Goal: Answer question/provide support

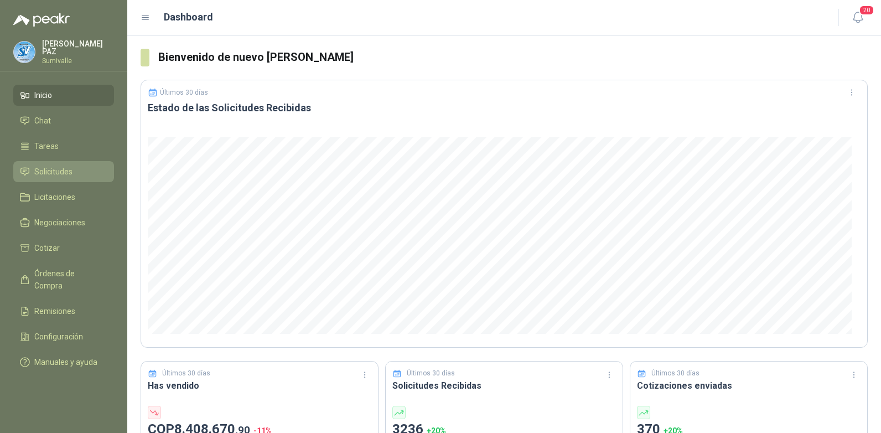
click at [68, 170] on span "Solicitudes" at bounding box center [53, 171] width 38 height 12
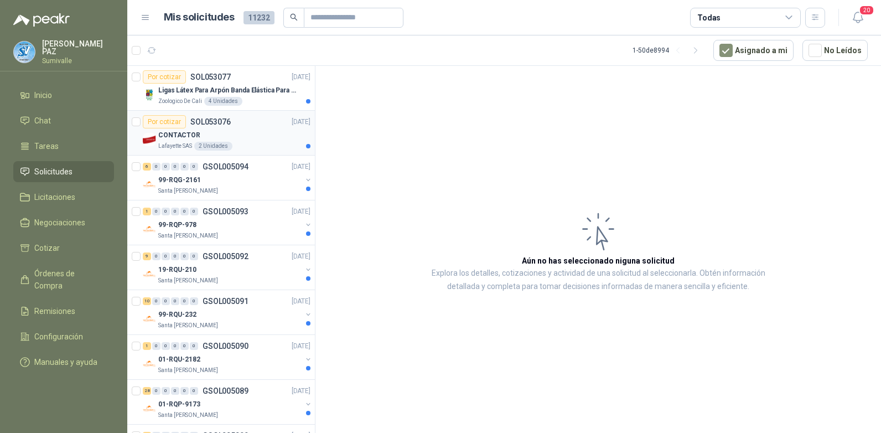
click at [228, 139] on div "CONTACTOR" at bounding box center [234, 134] width 152 height 13
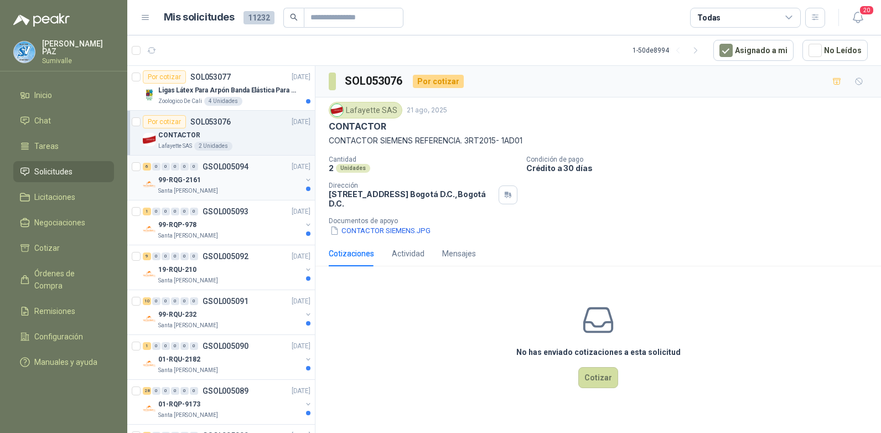
click at [237, 184] on div "99-RQG-2161" at bounding box center [229, 179] width 143 height 13
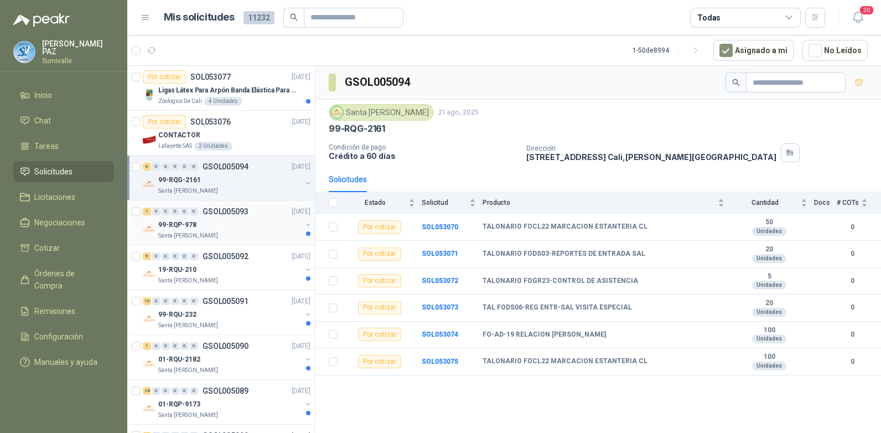
click at [239, 213] on p "GSOL005093" at bounding box center [226, 211] width 46 height 8
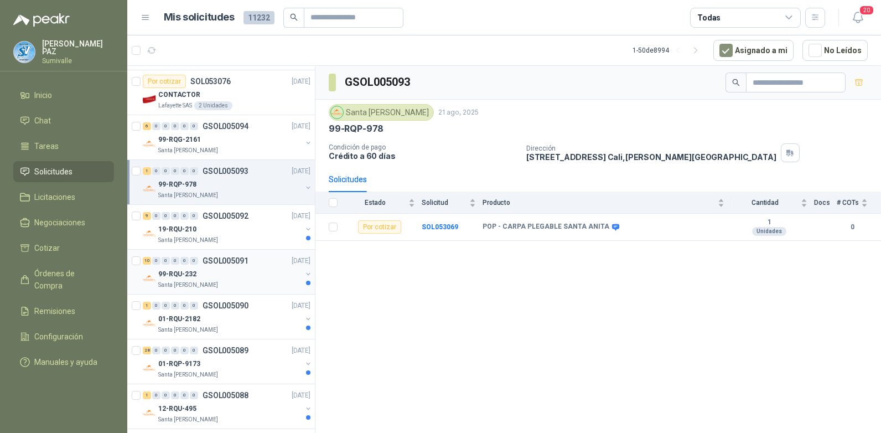
scroll to position [111, 0]
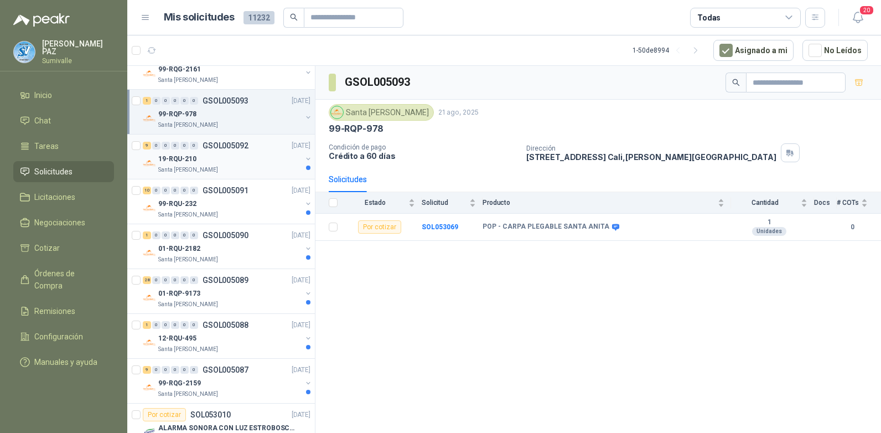
click at [250, 163] on div "19-RQU-210" at bounding box center [229, 158] width 143 height 13
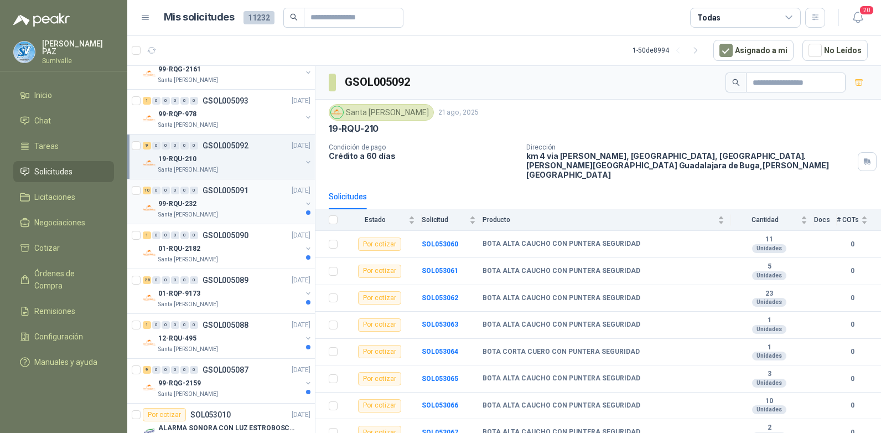
click at [262, 199] on div "99-RQU-232" at bounding box center [229, 203] width 143 height 13
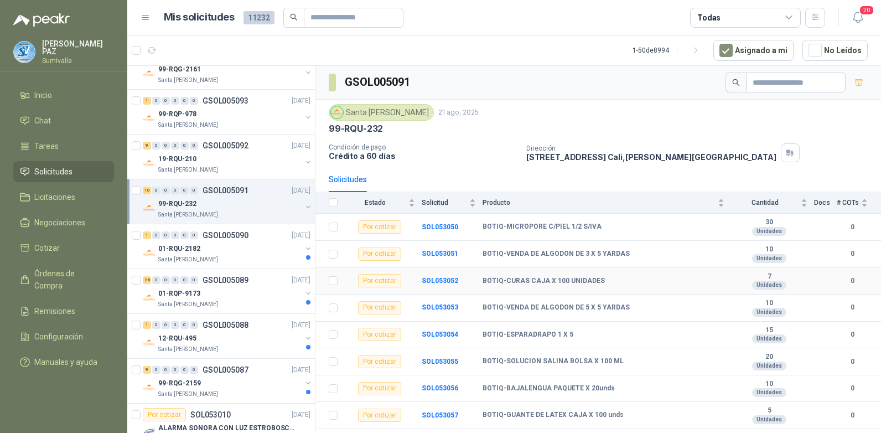
scroll to position [46, 0]
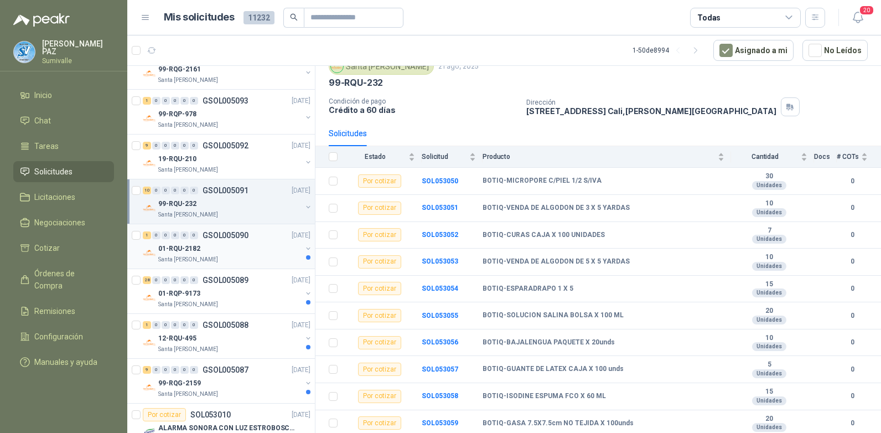
click at [232, 258] on div "Santa [PERSON_NAME]" at bounding box center [229, 259] width 143 height 9
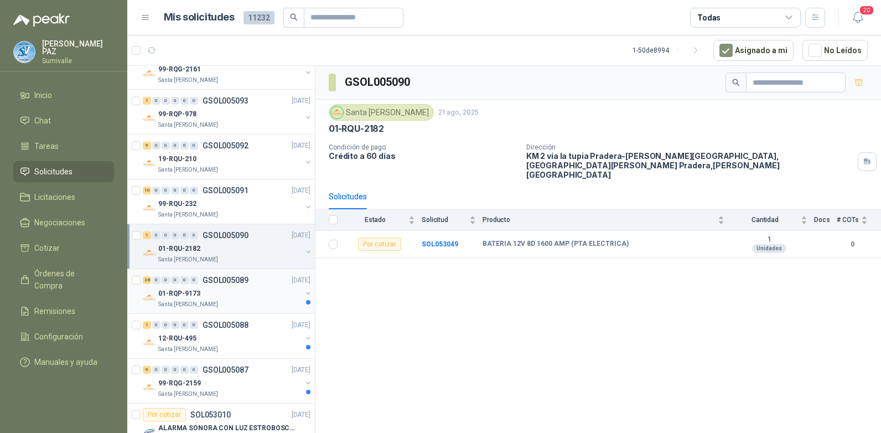
click at [262, 305] on div "Santa [PERSON_NAME]" at bounding box center [229, 304] width 143 height 9
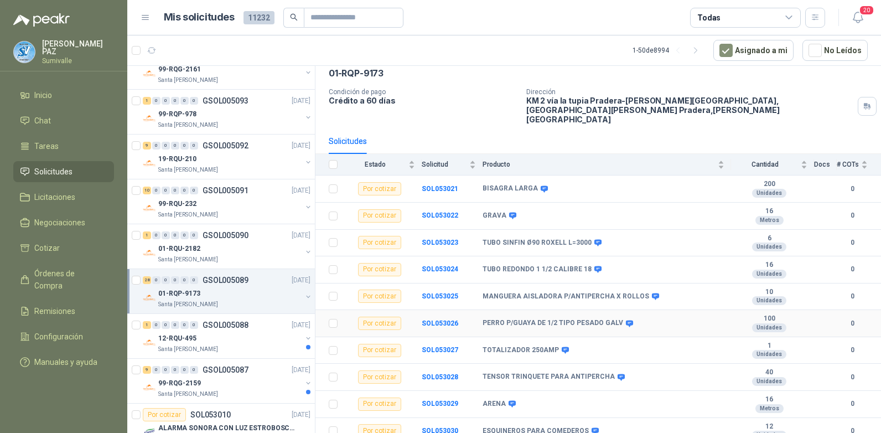
scroll to position [111, 0]
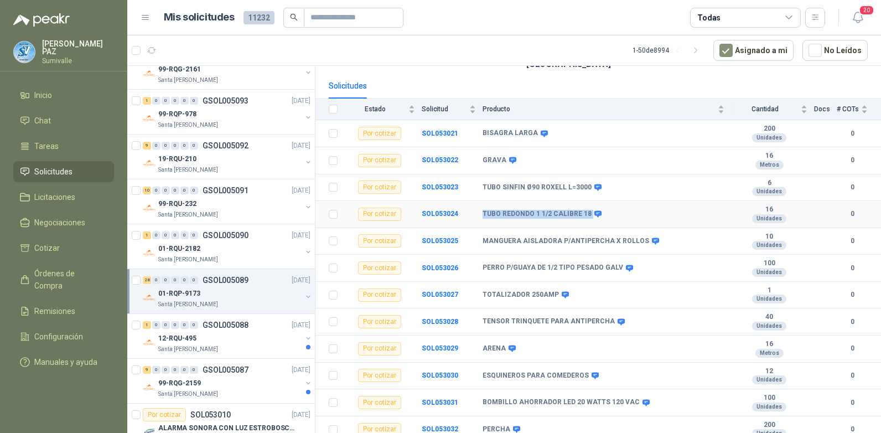
drag, startPoint x: 482, startPoint y: 196, endPoint x: 586, endPoint y: 197, distance: 104.6
click at [586, 201] on tr "Por cotizar SOL053024 TUBO REDONDO 1 1/2 CALIBRE 18 16 Unidades 0" at bounding box center [597, 214] width 565 height 27
copy tr "TUBO REDONDO 1 1/2 CALIBRE 18"
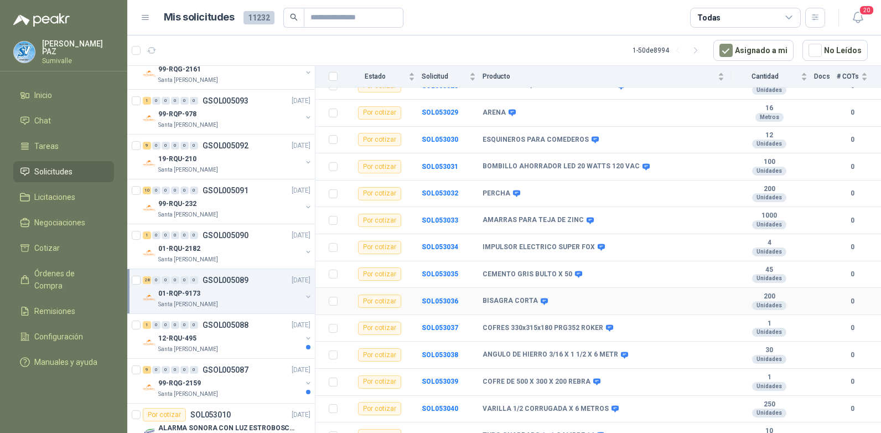
scroll to position [387, 0]
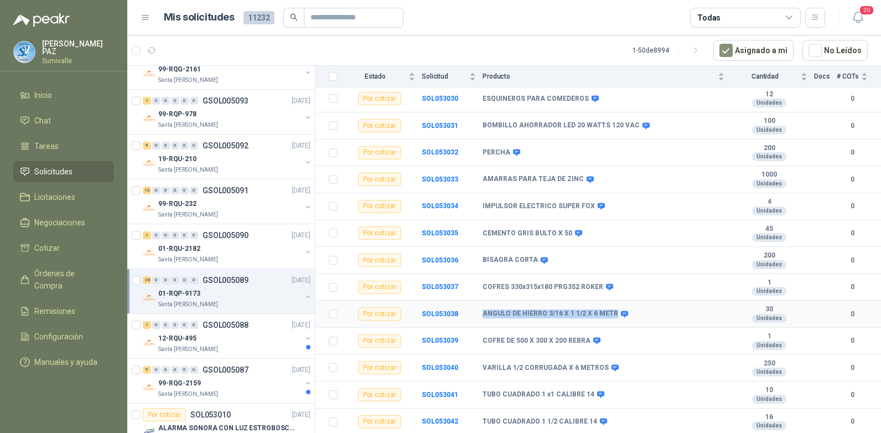
drag, startPoint x: 482, startPoint y: 294, endPoint x: 611, endPoint y: 294, distance: 129.5
click at [611, 300] on tr "Por cotizar SOL053038 ANGULO DE HIERRO 3/16 X 1 1/2 X 6 METR 30 Unidades 0" at bounding box center [597, 313] width 565 height 27
copy tr "ANGULO DE HIERRO 3/16 X 1 1/2 X 6 METR"
drag, startPoint x: 480, startPoint y: 348, endPoint x: 601, endPoint y: 347, distance: 121.2
click at [601, 355] on tr "Por cotizar SOL053040 VARILLA 1/2 CORRUGADA X 6 METROS 250 Unidades 0" at bounding box center [597, 368] width 565 height 27
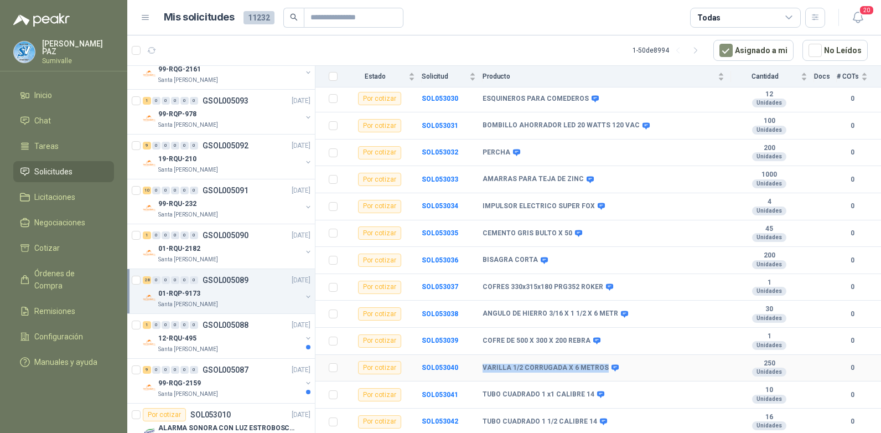
copy tr "VARILLA 1/2 CORRUGADA X 6 METROS"
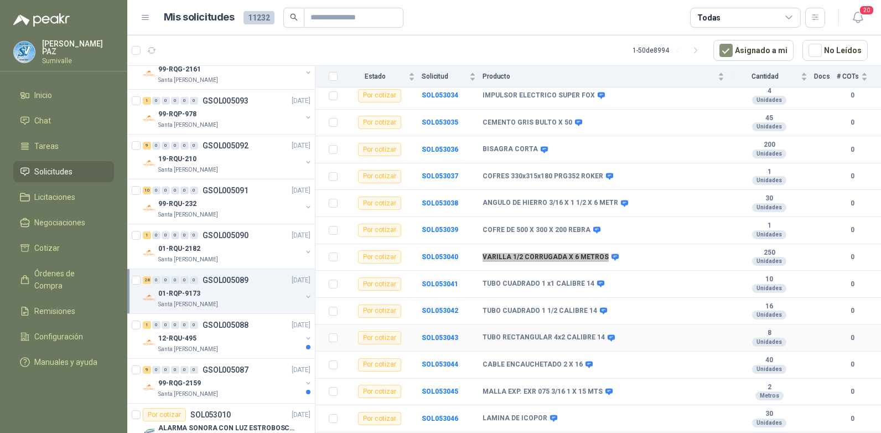
scroll to position [530, 0]
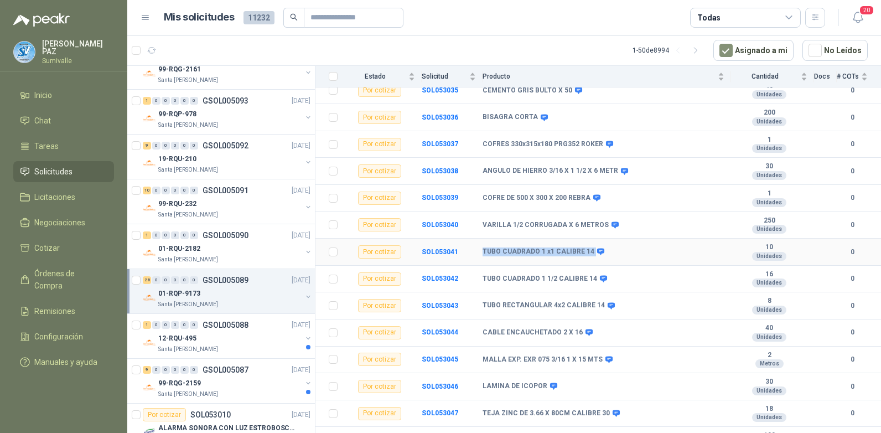
drag, startPoint x: 482, startPoint y: 235, endPoint x: 588, endPoint y: 235, distance: 106.2
click at [588, 238] on tr "Por cotizar SOL053041 TUBO CUADRADO 1 x1 CALIBRE 14 10 Unidades 0" at bounding box center [597, 251] width 565 height 27
copy tr "TUBO CUADRADO 1 x1 CALIBRE 14"
drag, startPoint x: 482, startPoint y: 260, endPoint x: 590, endPoint y: 261, distance: 107.9
click at [590, 274] on b "TUBO CUADRADO 1 1/2 CALIBRE 14" at bounding box center [539, 278] width 115 height 9
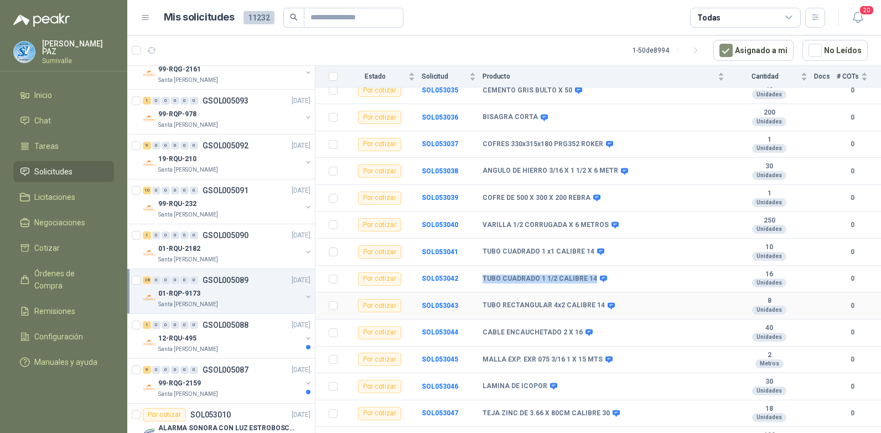
copy b "TUBO CUADRADO 1 1/2 CALIBRE 14"
drag, startPoint x: 483, startPoint y: 288, endPoint x: 596, endPoint y: 286, distance: 113.4
click at [596, 301] on b "TUBO RECTANGULAR 4x2 CALIBRE 14" at bounding box center [543, 305] width 122 height 9
copy b "TUBO RECTANGULAR 4x2 CALIBRE 14"
drag, startPoint x: 476, startPoint y: 336, endPoint x: 598, endPoint y: 340, distance: 121.8
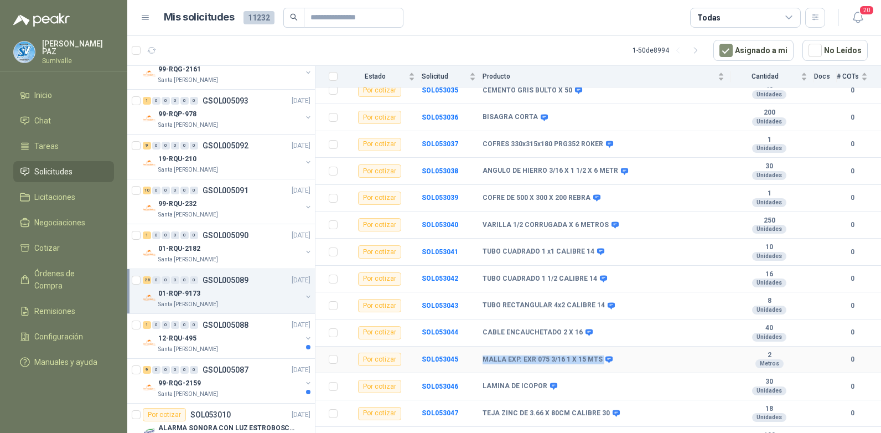
click at [598, 346] on tr "Por cotizar SOL053045 MALLA EXP. EXR 075 3/16 1 X 15 MTS 2 Metros 0" at bounding box center [597, 359] width 565 height 27
copy tr "MALLA EXP. EXR 075 3/16 1 X 15 MTS"
drag, startPoint x: 479, startPoint y: 395, endPoint x: 601, endPoint y: 396, distance: 122.3
click at [601, 400] on tr "Por cotizar SOL053047 TEJA ZINC DE 3.66 X 80CM CALIBRE 30 18 Unidades 0" at bounding box center [597, 413] width 565 height 27
copy tr "TEJA ZINC DE 3.66 X 80CM CALIBRE 30"
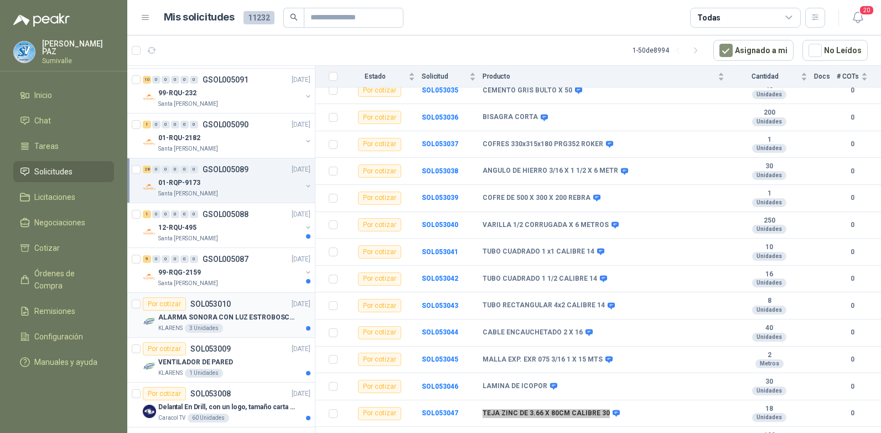
scroll to position [277, 0]
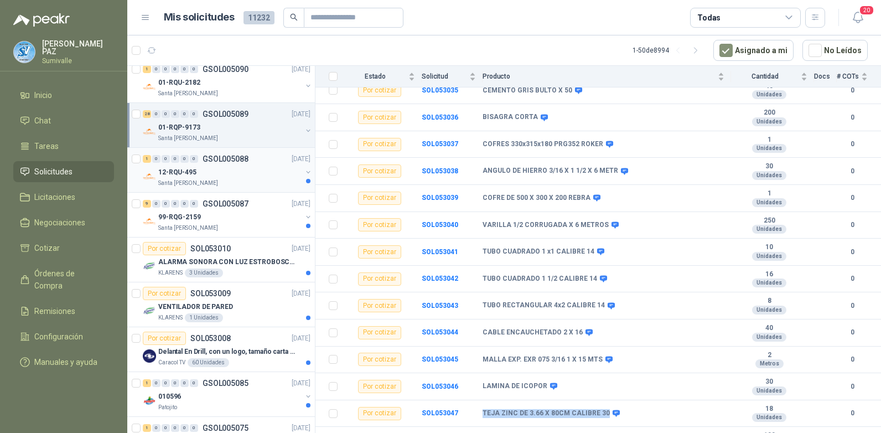
click at [205, 171] on div "12-RQU-495" at bounding box center [229, 171] width 143 height 13
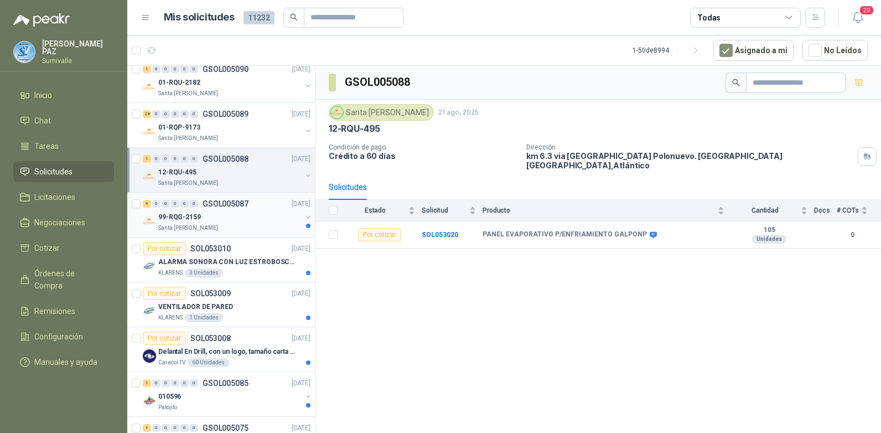
click at [217, 211] on div "99-RQG-2159" at bounding box center [229, 216] width 143 height 13
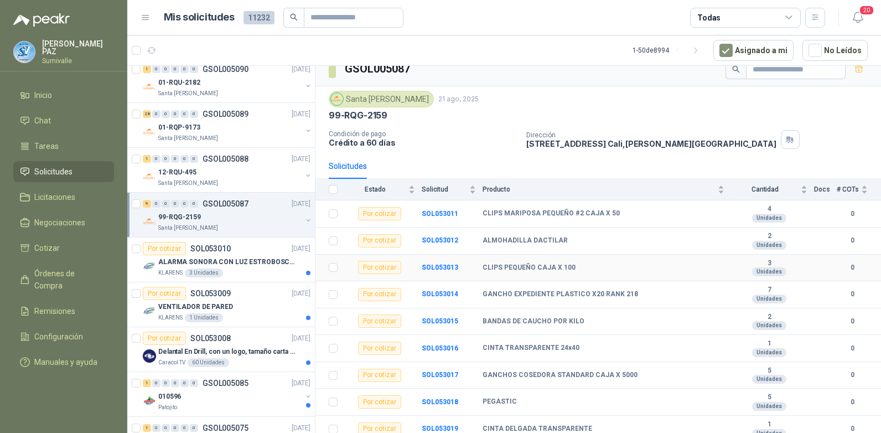
scroll to position [19, 0]
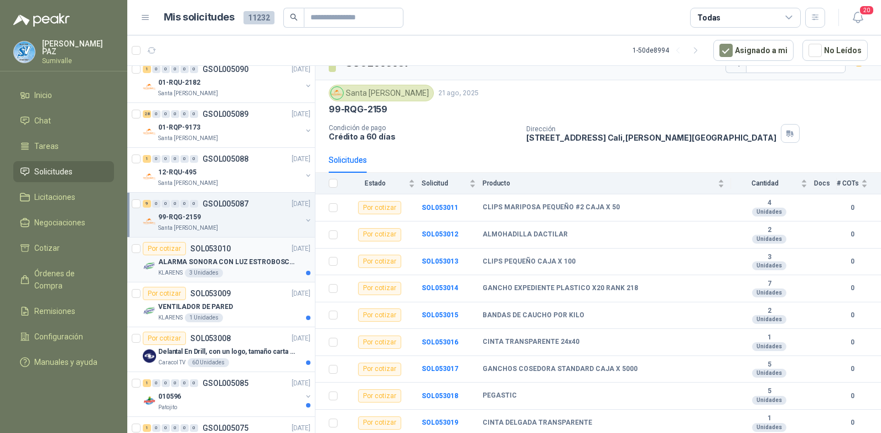
click at [269, 261] on p "ALARMA SONORA CON LUZ ESTROBOSCOPICA" at bounding box center [227, 262] width 138 height 11
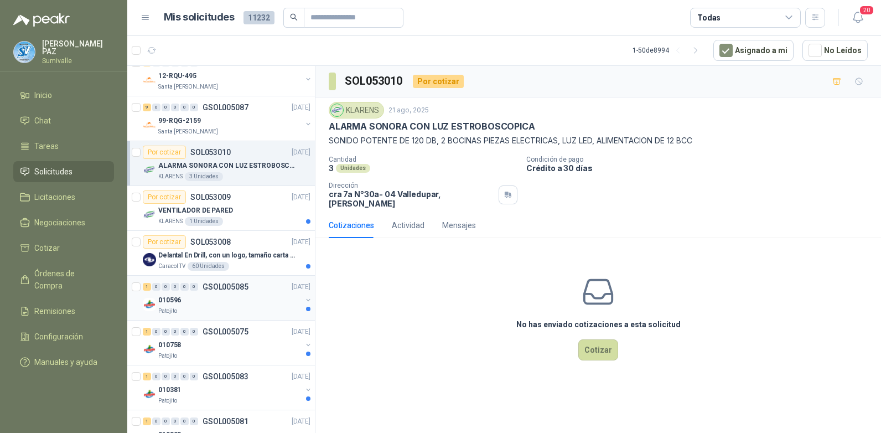
scroll to position [387, 0]
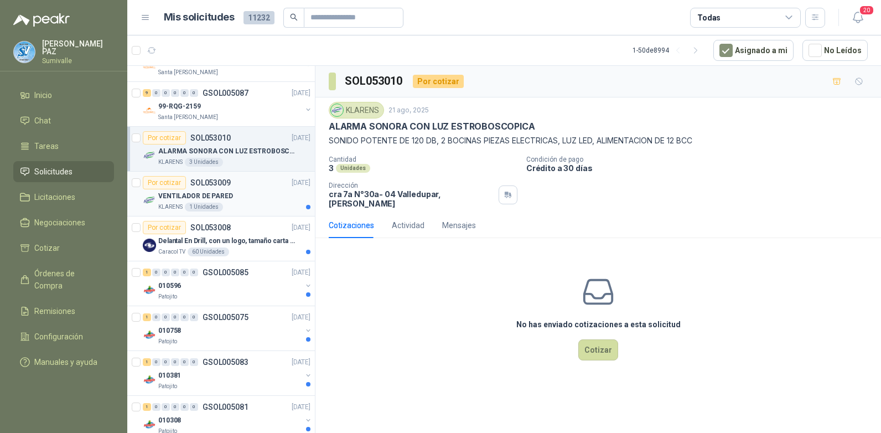
click at [258, 198] on div "VENTILADOR DE PARED" at bounding box center [234, 195] width 152 height 13
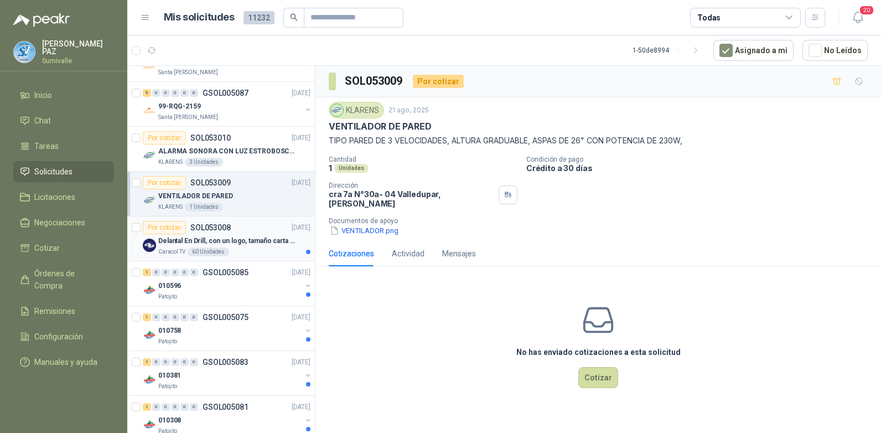
click at [273, 253] on div "Caracol TV 60 Unidades" at bounding box center [234, 251] width 152 height 9
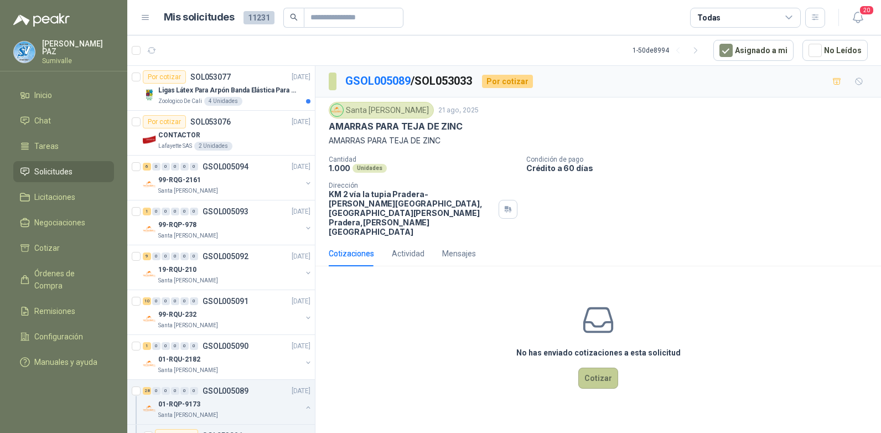
click at [605, 367] on button "Cotizar" at bounding box center [598, 377] width 40 height 21
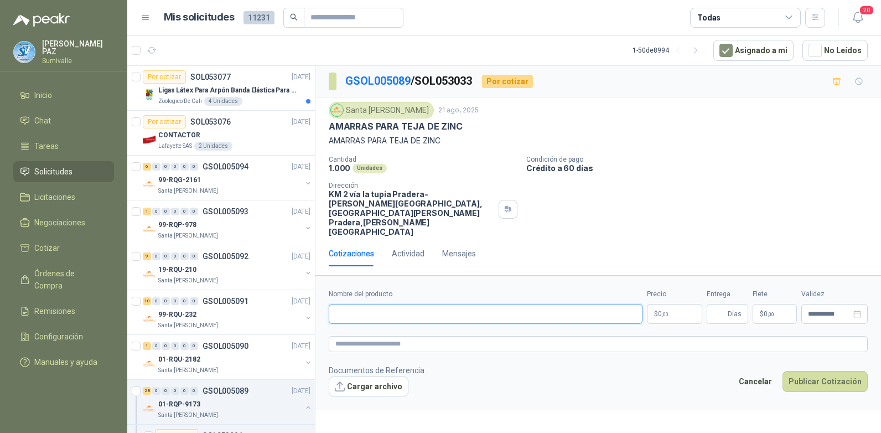
click at [372, 304] on input "Nombre del producto" at bounding box center [486, 314] width 314 height 20
paste input "**********"
type input "**********"
click at [661, 284] on body "[PERSON_NAME] Inicio Chat Tareas Solicitudes Licitaciones Negociaciones Cotizar…" at bounding box center [440, 216] width 881 height 433
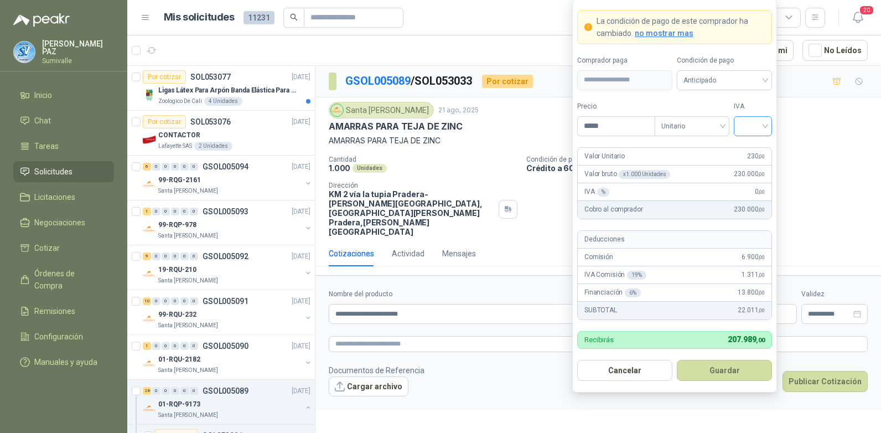
type input "*****"
click at [758, 127] on input "search" at bounding box center [752, 125] width 25 height 17
click at [756, 145] on div "19%" at bounding box center [753, 149] width 20 height 12
click at [719, 75] on span "Anticipado" at bounding box center [724, 80] width 82 height 17
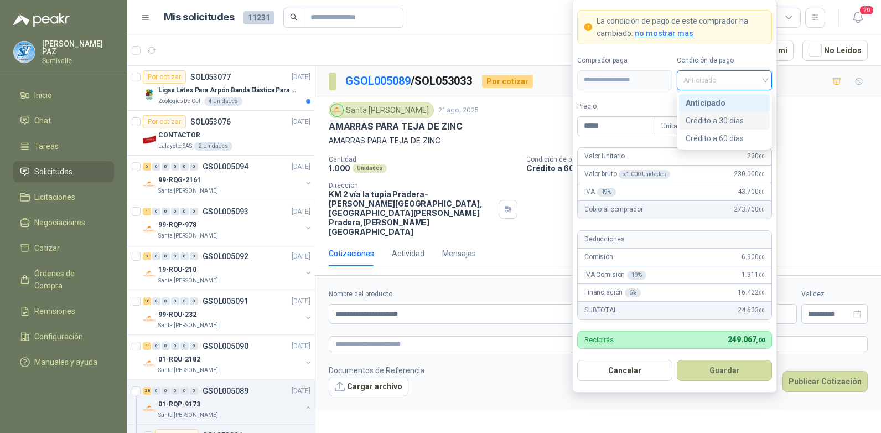
click at [718, 120] on div "Crédito a 30 días" at bounding box center [724, 121] width 77 height 12
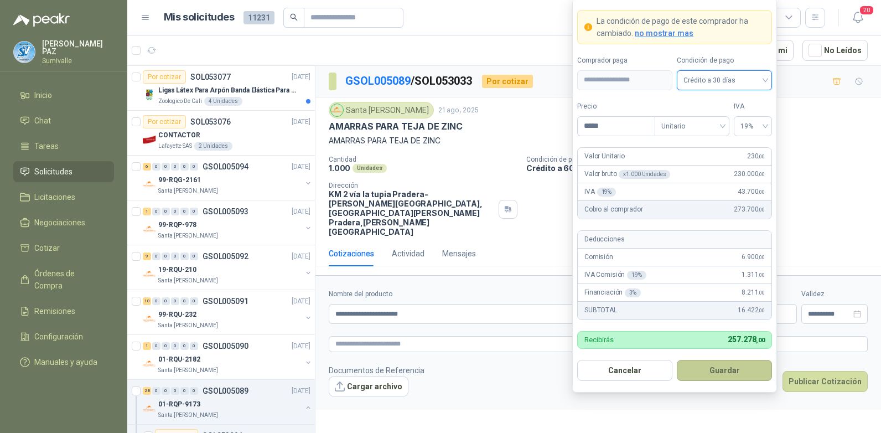
click at [745, 370] on button "Guardar" at bounding box center [724, 370] width 95 height 21
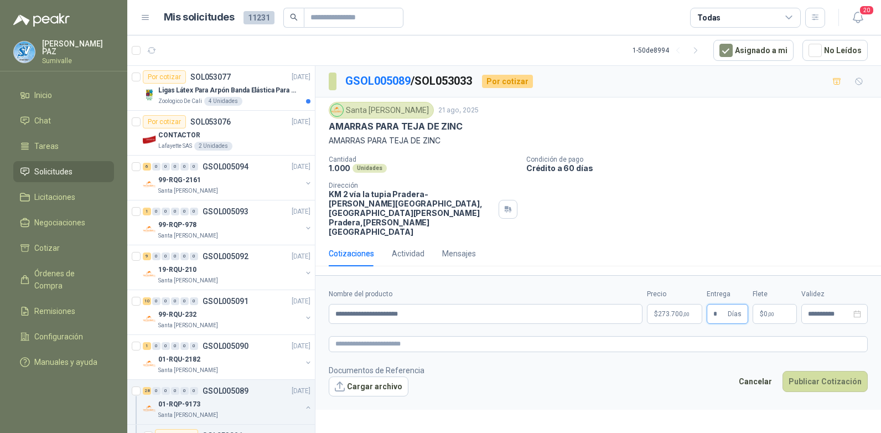
type input "*"
click at [773, 311] on span ",00" at bounding box center [770, 314] width 7 height 6
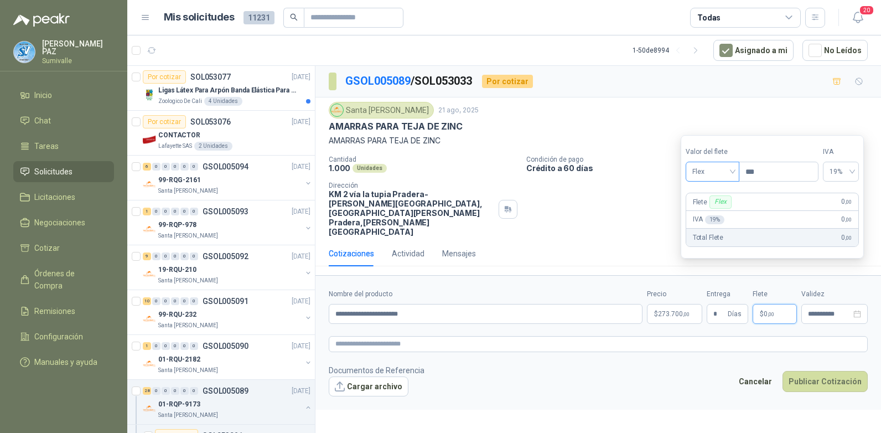
click at [721, 179] on span "Flex" at bounding box center [712, 171] width 40 height 17
click at [719, 214] on div "Incluido" at bounding box center [713, 212] width 38 height 12
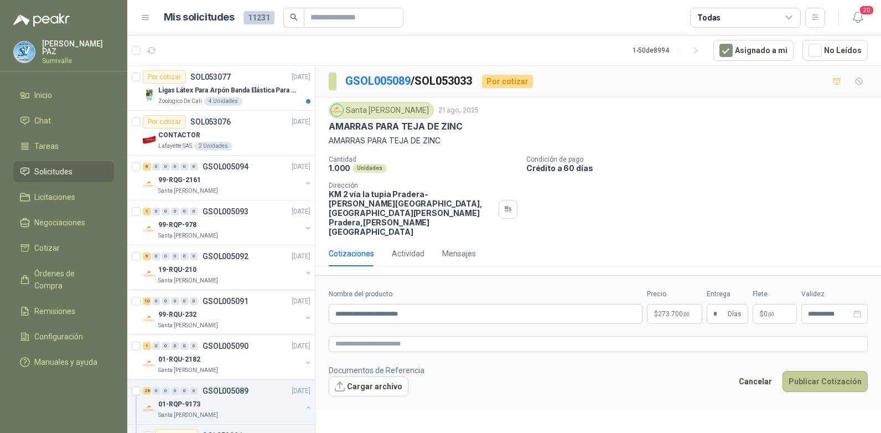
click at [829, 371] on button "Publicar Cotización" at bounding box center [824, 381] width 85 height 21
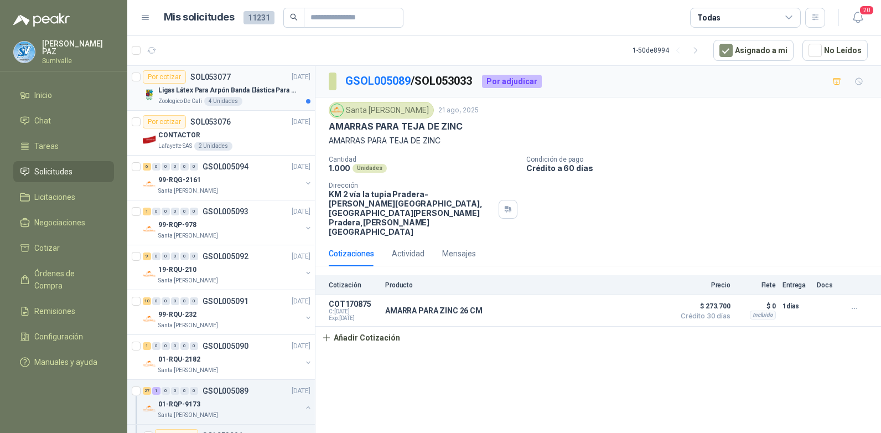
click at [260, 91] on p "Ligas Látex Para Arpón Banda Elástica Para Arpón Tripa Pollo" at bounding box center [227, 90] width 138 height 11
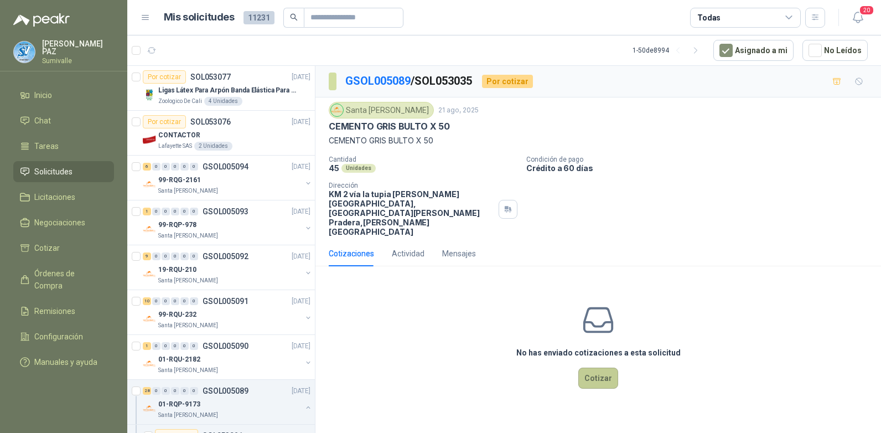
click at [603, 367] on button "Cotizar" at bounding box center [598, 377] width 40 height 21
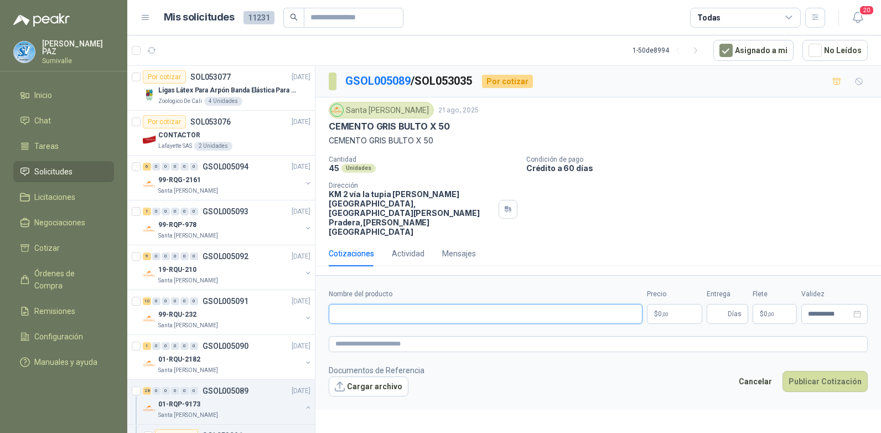
click at [373, 304] on input "Nombre del producto" at bounding box center [486, 314] width 314 height 20
paste input "**********"
type input "**********"
click at [676, 304] on p "$ 0 ,00" at bounding box center [674, 314] width 55 height 20
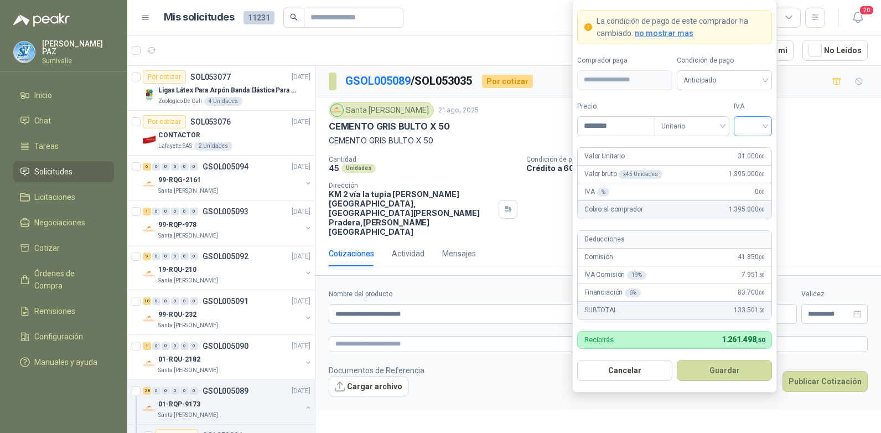
type input "********"
click at [741, 124] on input "search" at bounding box center [752, 125] width 25 height 17
click at [752, 144] on div "19%" at bounding box center [753, 149] width 20 height 12
click at [730, 80] on span "Anticipado" at bounding box center [724, 80] width 82 height 17
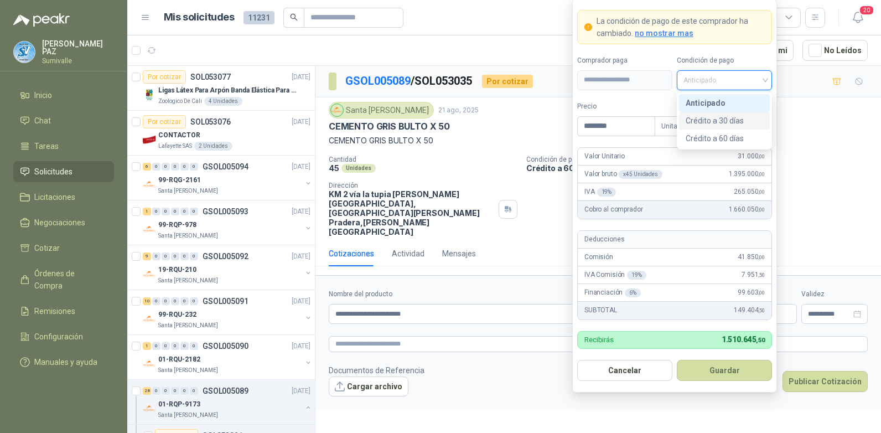
click at [723, 118] on div "Crédito a 30 días" at bounding box center [724, 121] width 77 height 12
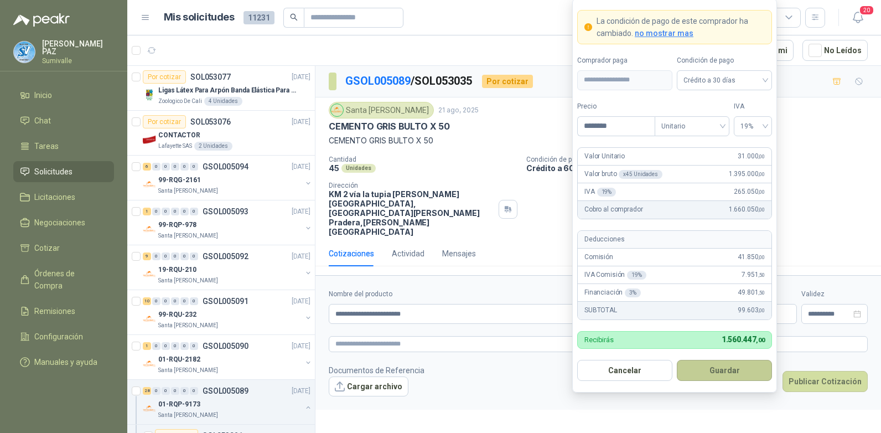
click at [719, 367] on button "Guardar" at bounding box center [724, 370] width 95 height 21
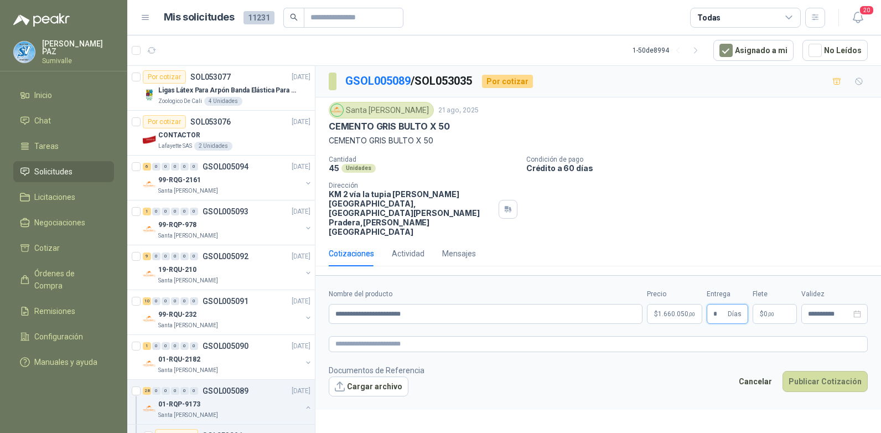
type input "*"
click at [772, 311] on span ",00" at bounding box center [770, 314] width 7 height 6
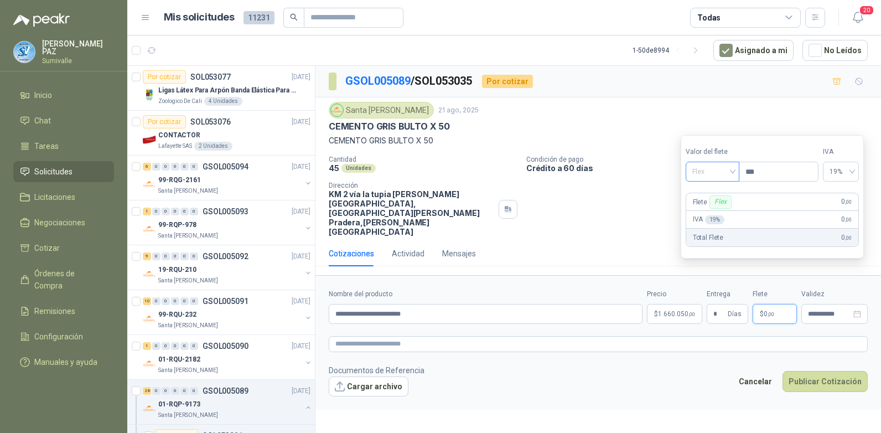
click at [729, 181] on div "Flex" at bounding box center [713, 172] width 54 height 20
click at [721, 211] on div "Incluido" at bounding box center [713, 212] width 38 height 12
click at [689, 283] on body "[PERSON_NAME] Inicio Chat Tareas Solicitudes Licitaciones Negociaciones Cotizar…" at bounding box center [440, 216] width 881 height 433
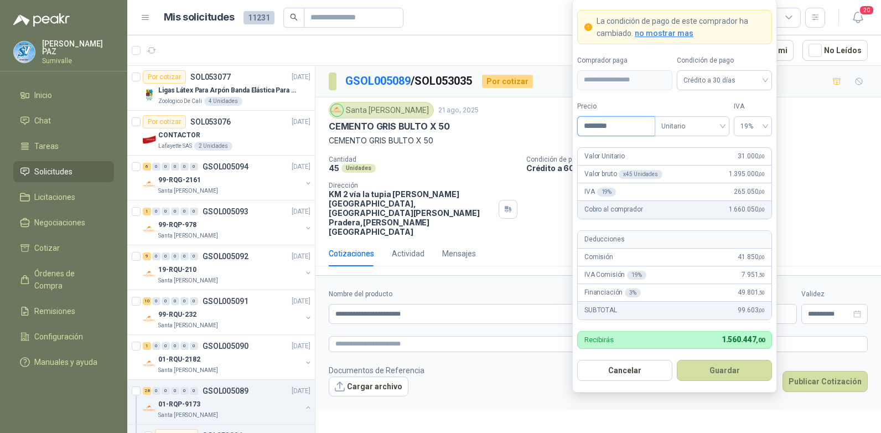
click at [625, 129] on input "********" at bounding box center [616, 126] width 77 height 19
type input "********"
click at [721, 377] on button "Guardar" at bounding box center [724, 370] width 95 height 21
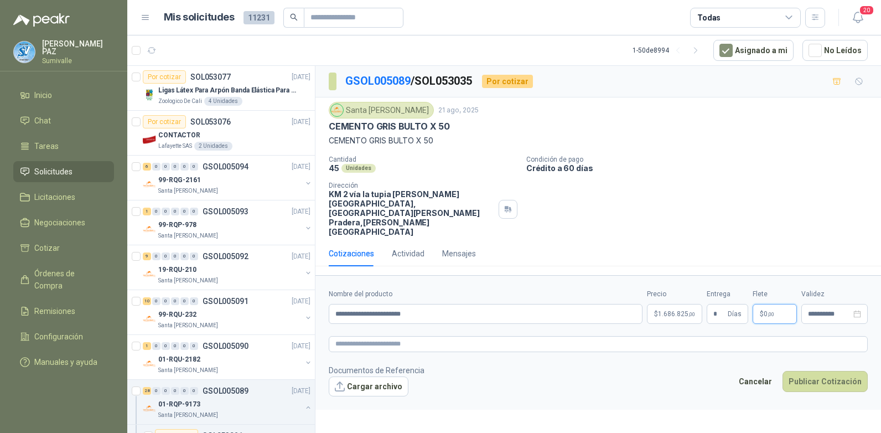
click at [783, 304] on p "$ 0 ,00" at bounding box center [774, 314] width 44 height 20
click at [825, 371] on button "Publicar Cotización" at bounding box center [824, 381] width 85 height 21
